Goal: Transaction & Acquisition: Book appointment/travel/reservation

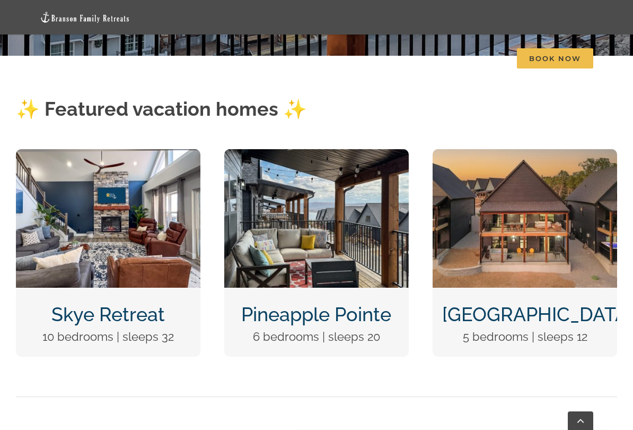
scroll to position [416, 0]
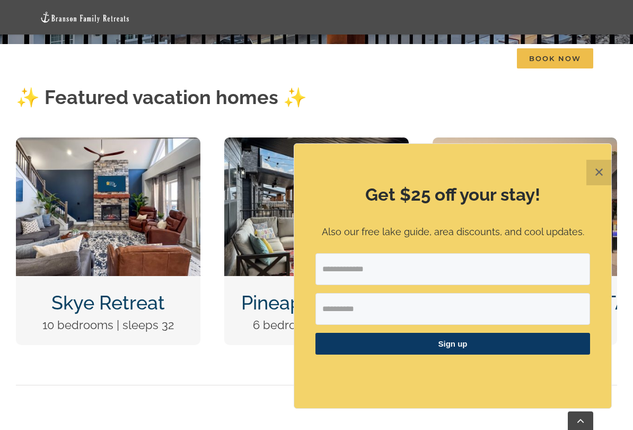
click at [593, 167] on button "✕" at bounding box center [598, 172] width 25 height 25
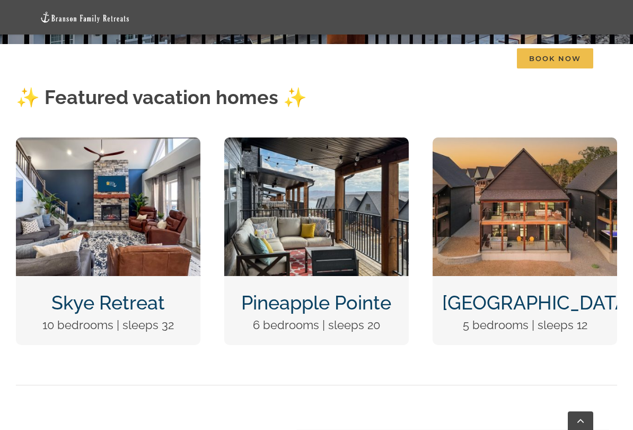
click at [274, 214] on img "Pineapple Pointe Christmas at Table Rock Lake Branson Missouri-1416" at bounding box center [316, 206] width 185 height 138
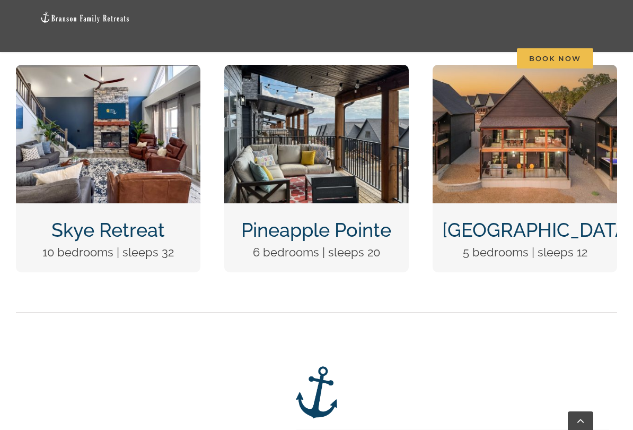
click at [282, 168] on img "Pineapple Pointe Christmas at Table Rock Lake Branson Missouri-1416" at bounding box center [316, 134] width 185 height 138
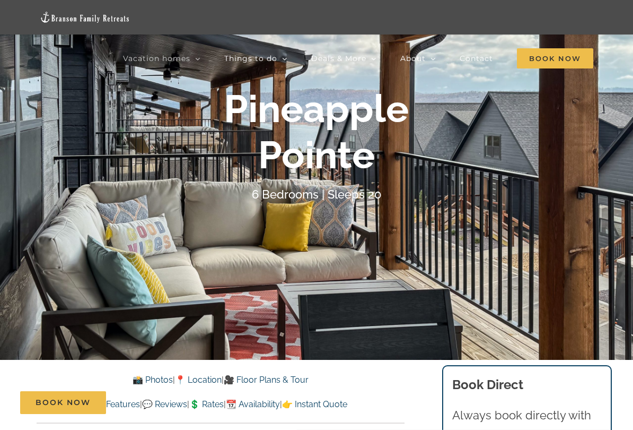
scroll to position [102, 0]
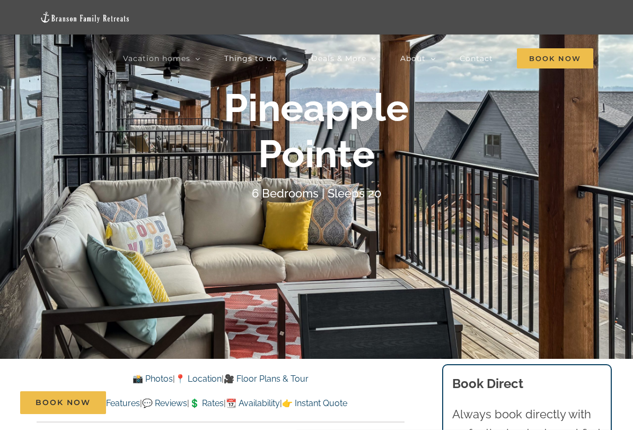
click at [141, 356] on link "📸 Photos" at bounding box center [153, 378] width 40 height 10
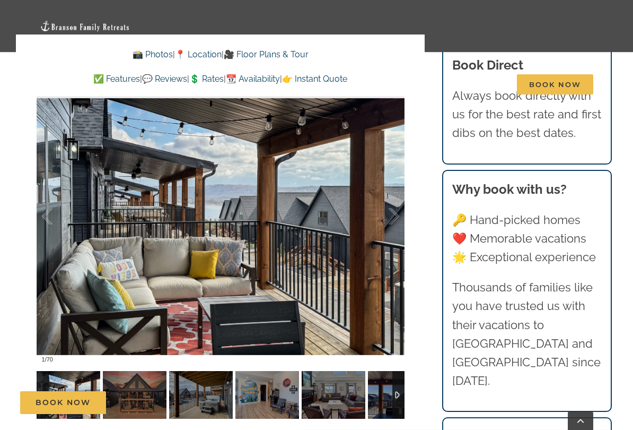
scroll to position [877, 0]
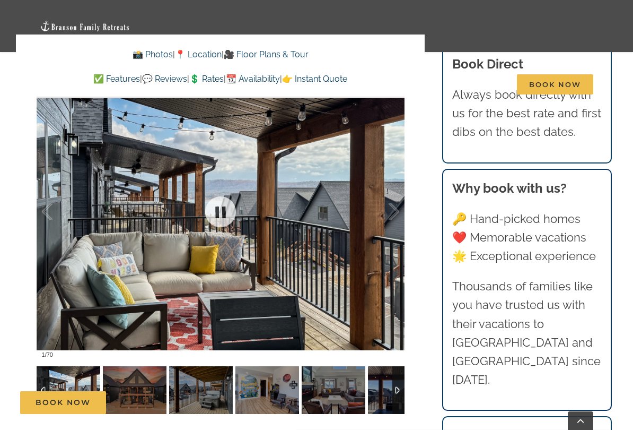
click at [129, 243] on div at bounding box center [221, 211] width 368 height 303
click at [223, 207] on link at bounding box center [220, 211] width 42 height 42
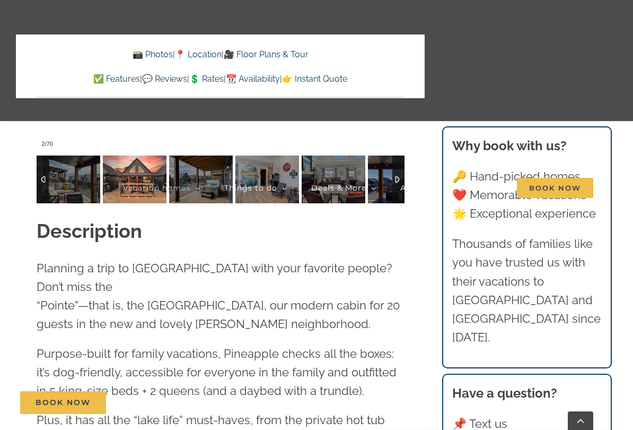
scroll to position [1095, 0]
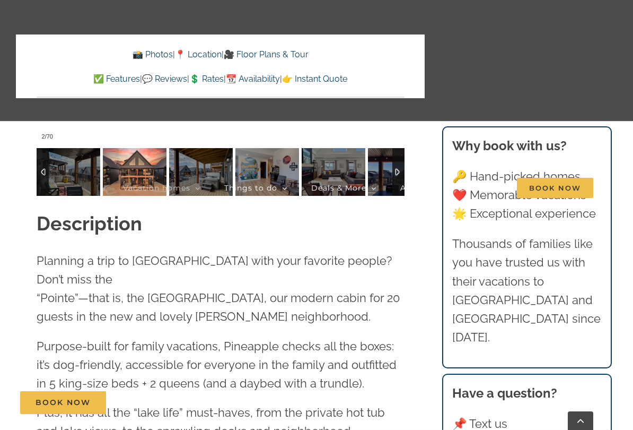
click at [583, 356] on link "Go to Top" at bounding box center [580, 420] width 25 height 19
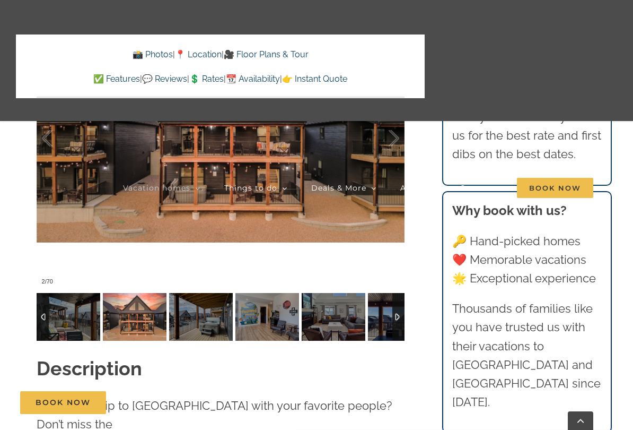
click at [585, 356] on link "Go to Top" at bounding box center [580, 420] width 25 height 19
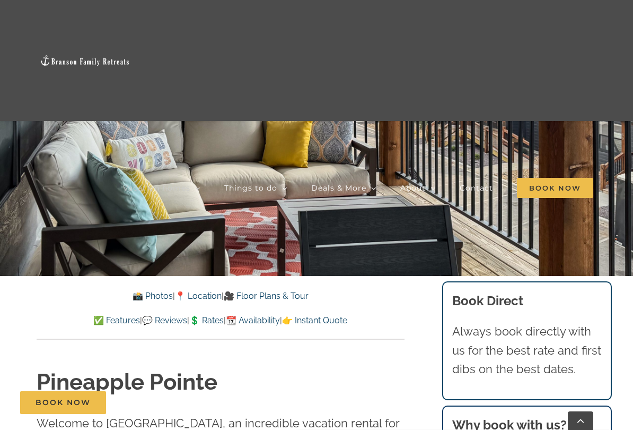
scroll to position [187, 0]
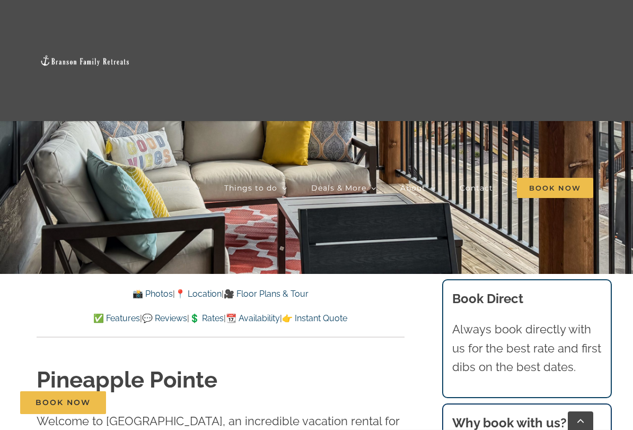
click at [145, 288] on link "📸 Photos" at bounding box center [153, 293] width 40 height 10
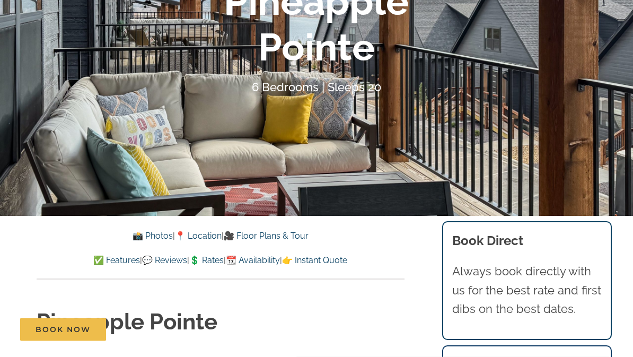
scroll to position [0, 0]
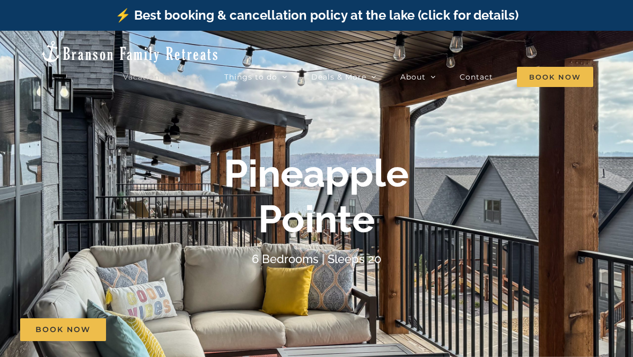
click at [513, 202] on div "Pineapple Pointe" at bounding box center [316, 197] width 424 height 92
click at [482, 198] on div "Pineapple Pointe" at bounding box center [316, 197] width 424 height 92
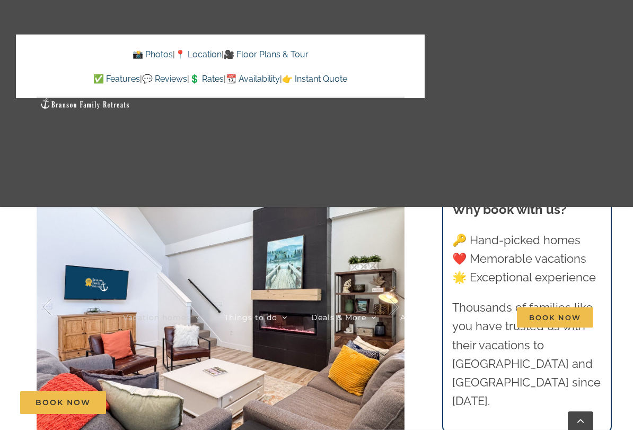
scroll to position [779, 0]
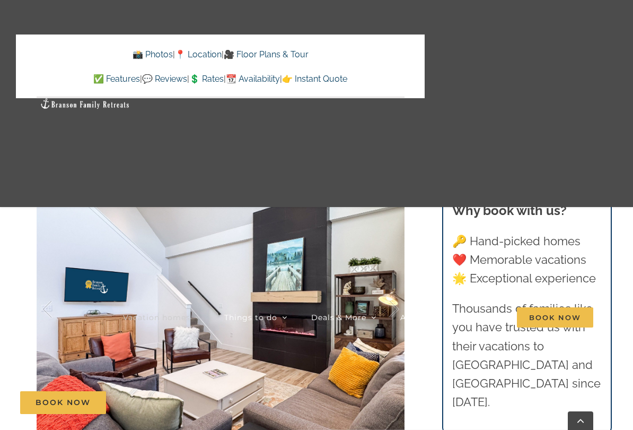
click at [46, 309] on div "Vacation homes 2 to 3 Bedrooms Mini Camp | 2 Bedrooms Mini Pearl | 2 Bedrooms M…" at bounding box center [316, 210] width 601 height 421
click at [52, 308] on div "Vacation homes 2 to 3 Bedrooms Mini Camp | 2 Bedrooms Mini Pearl | 2 Bedrooms M…" at bounding box center [316, 210] width 601 height 421
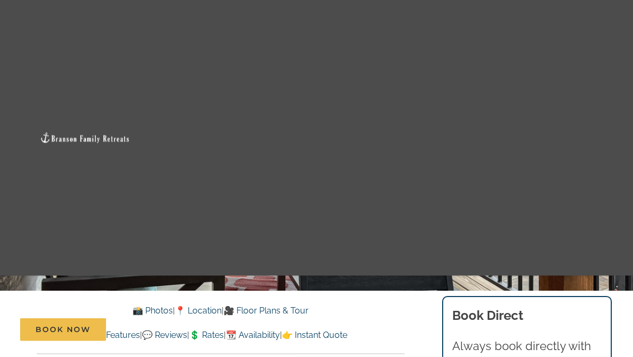
scroll to position [0, 0]
